Goal: Navigation & Orientation: Find specific page/section

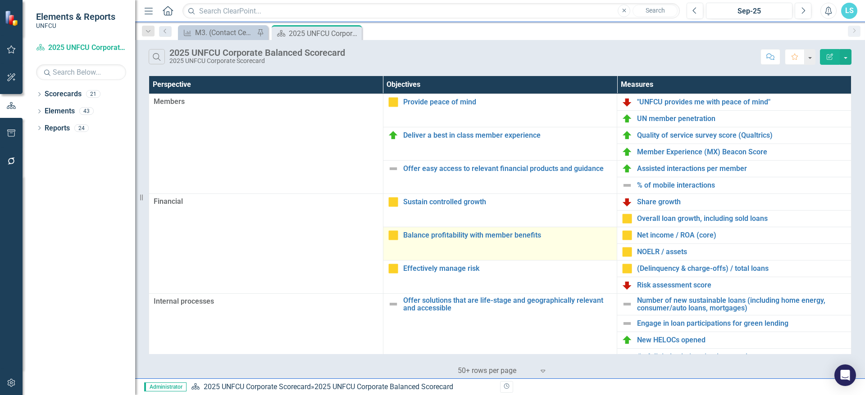
scroll to position [90, 0]
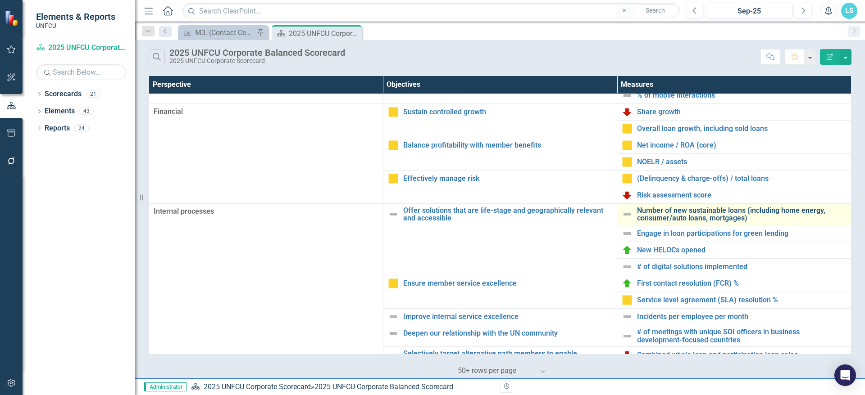
click at [683, 218] on link "Number of new sustainable loans (including home energy, consumer/auto loans, mo…" at bounding box center [741, 215] width 209 height 16
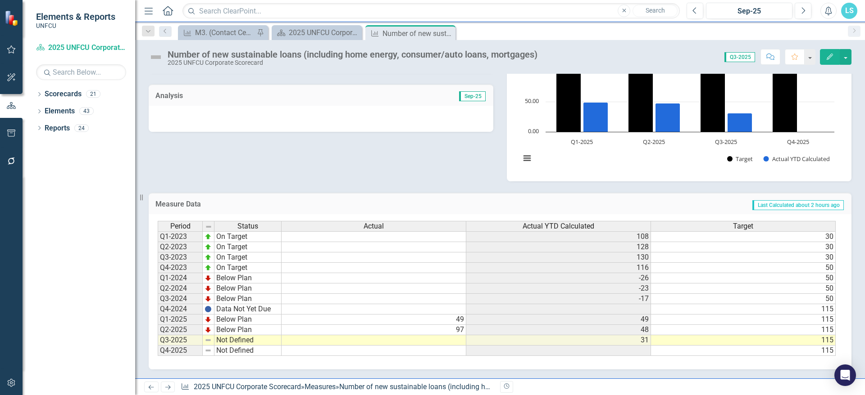
scroll to position [20, 0]
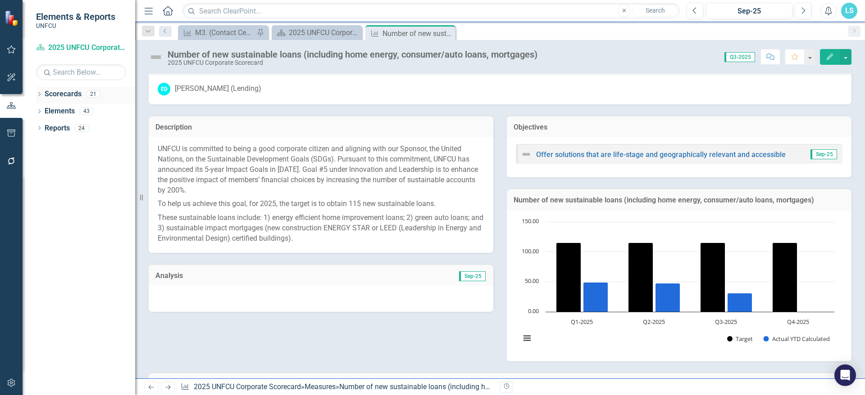
click at [39, 94] on icon "Dropdown" at bounding box center [39, 95] width 6 height 5
click at [47, 110] on icon "Dropdown" at bounding box center [44, 110] width 7 height 5
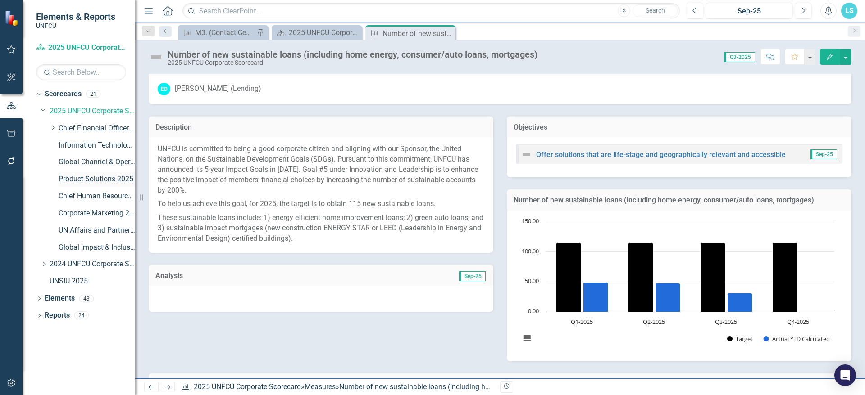
click at [84, 180] on link "Product Solutions 2025" at bounding box center [97, 179] width 77 height 10
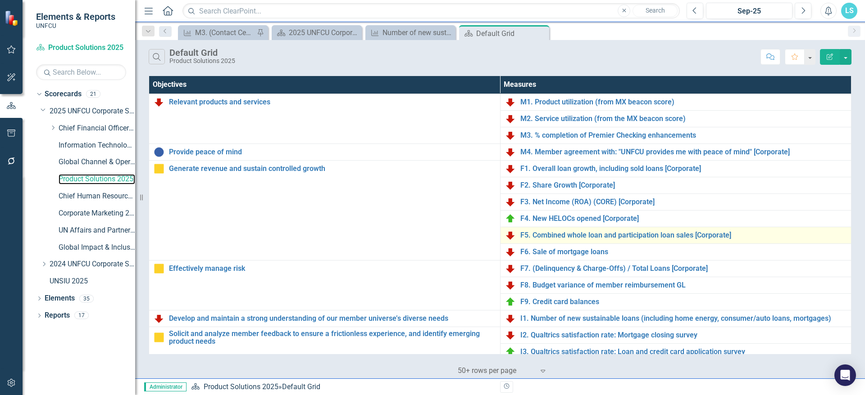
scroll to position [45, 0]
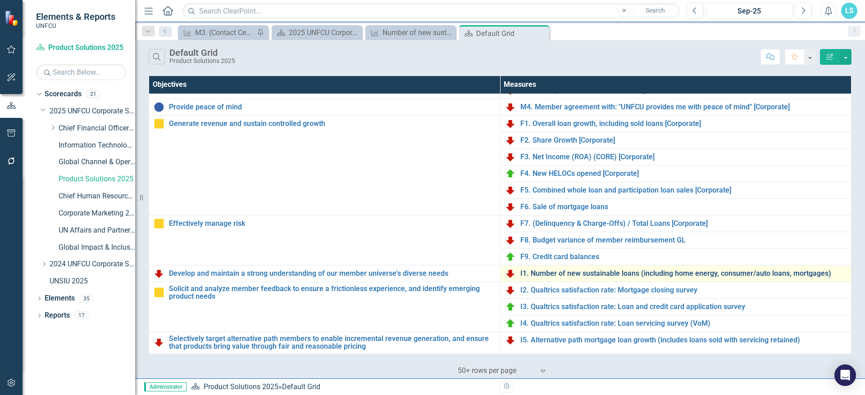
click at [613, 270] on link "I1. Number of new sustainable loans (including home energy, consumer/auto loans…" at bounding box center [683, 274] width 327 height 8
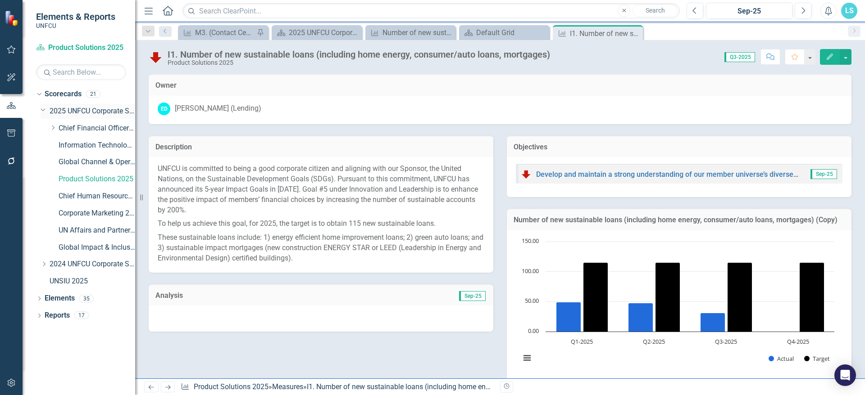
click at [84, 116] on link "2025 UNFCU Corporate Scorecard" at bounding box center [93, 111] width 86 height 10
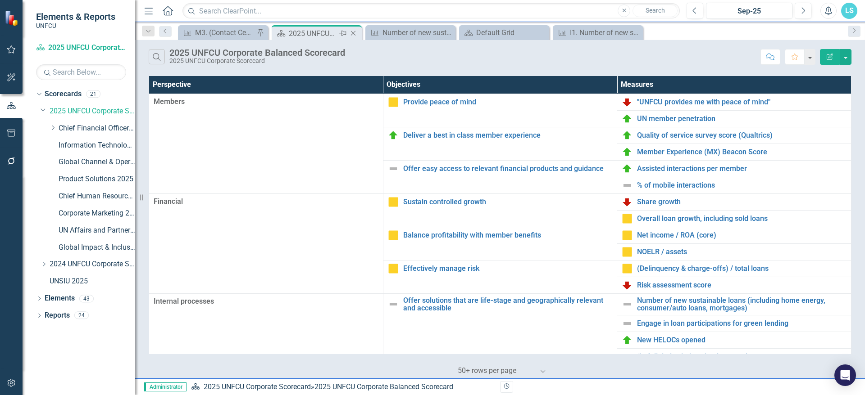
click at [337, 31] on div "Pin" at bounding box center [341, 33] width 11 height 11
